Goal: Information Seeking & Learning: Learn about a topic

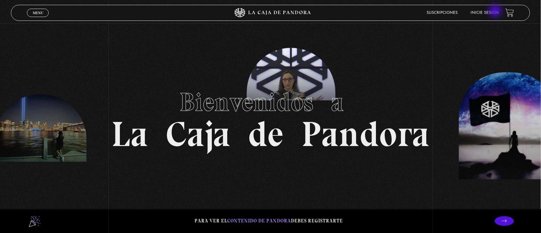
click at [497, 12] on link "Inicie sesión" at bounding box center [485, 13] width 28 height 4
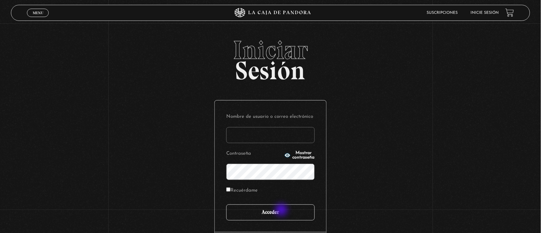
type input "Nora1267.nj@gmail.com"
click at [282, 210] on input "Acceder" at bounding box center [270, 212] width 89 height 16
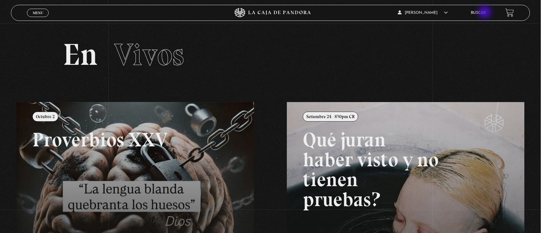
click at [486, 13] on link "Buscar" at bounding box center [479, 13] width 15 height 4
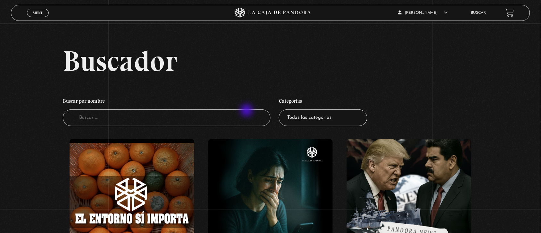
click at [248, 111] on input "Buscador" at bounding box center [167, 117] width 208 height 17
click at [246, 114] on input "Buscador" at bounding box center [167, 117] width 208 height 17
type input "ex satanista"
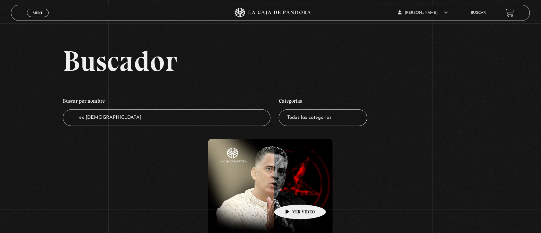
click at [290, 195] on figure at bounding box center [270, 201] width 125 height 125
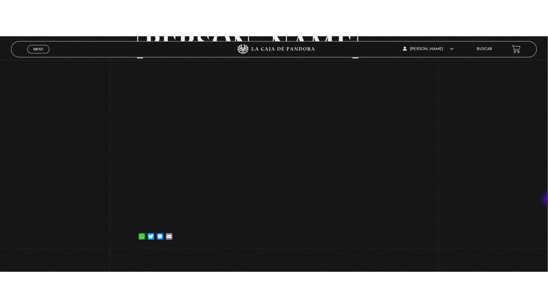
scroll to position [96, 0]
